Goal: Task Accomplishment & Management: Manage account settings

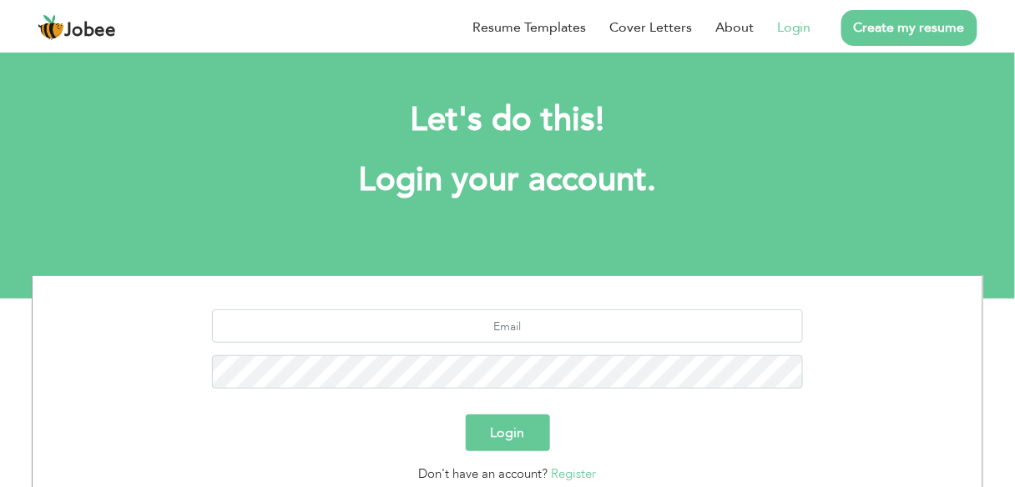
click at [792, 23] on link "Login" at bounding box center [794, 28] width 34 height 20
click at [505, 421] on button "Login" at bounding box center [508, 433] width 84 height 37
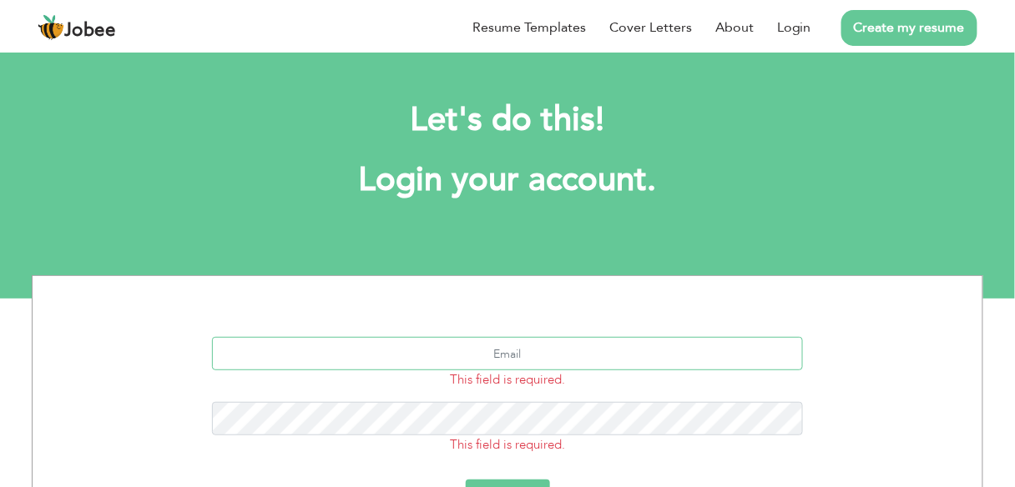
click at [546, 356] on input "text" at bounding box center [508, 353] width 592 height 33
type input "[EMAIL_ADDRESS][DOMAIN_NAME]"
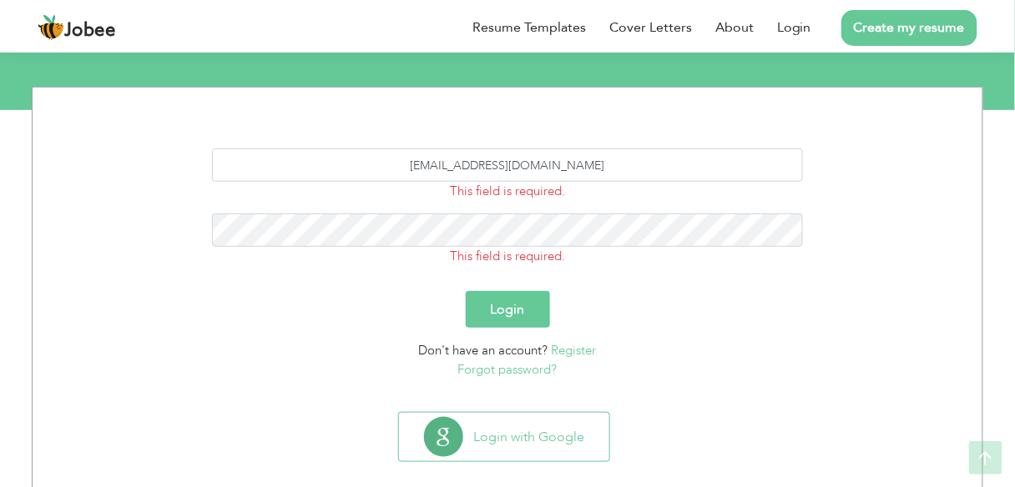
scroll to position [189, 0]
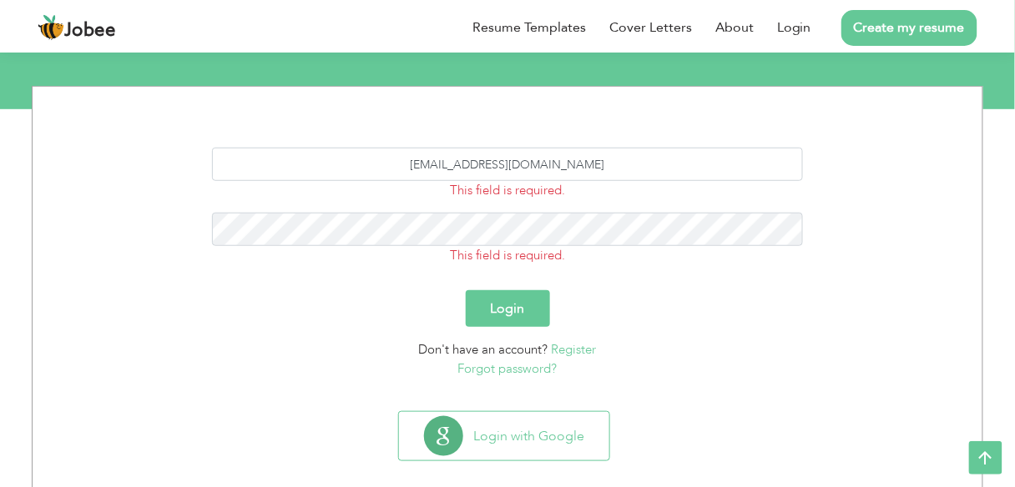
click at [511, 303] on button "Login" at bounding box center [508, 308] width 84 height 37
